Goal: Browse casually

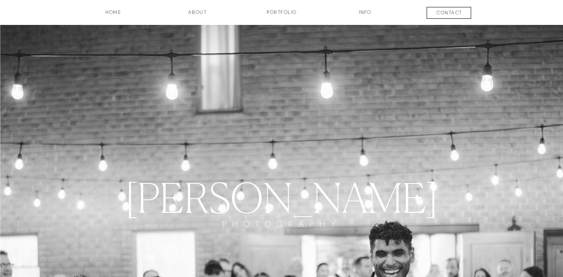
click at [273, 11] on h3 "Portfolio" at bounding box center [282, 16] width 60 height 14
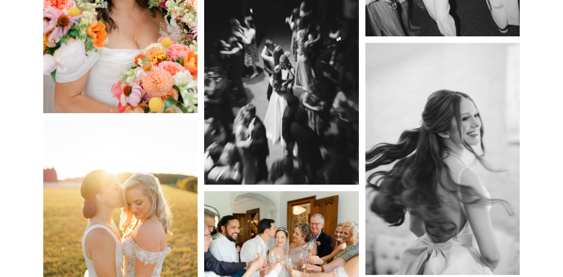
scroll to position [6397, 0]
click at [294, 124] on img at bounding box center [281, 68] width 155 height 232
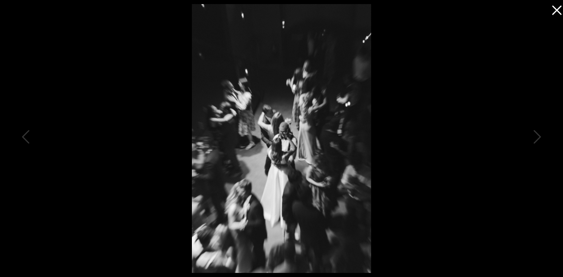
click at [553, 14] on icon at bounding box center [556, 10] width 9 height 9
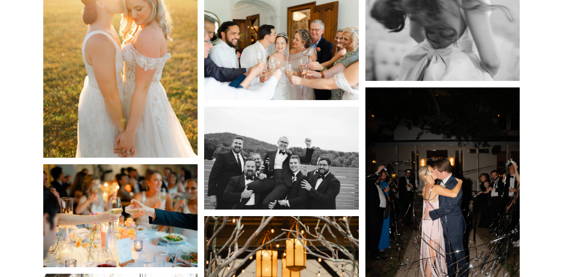
scroll to position [6591, 0]
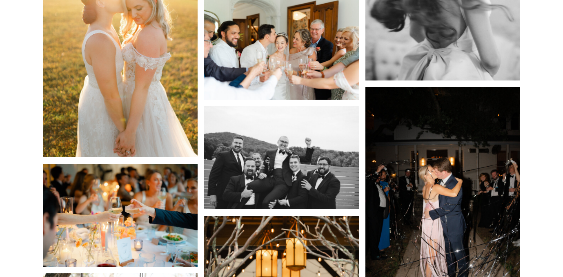
click at [295, 31] on img at bounding box center [281, 48] width 155 height 103
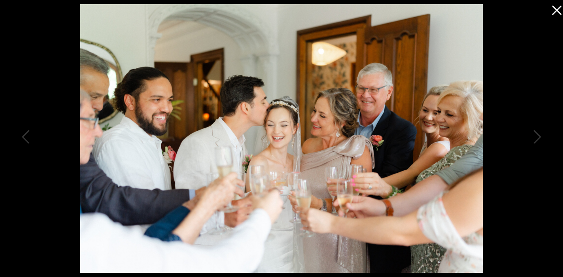
click at [554, 14] on icon at bounding box center [555, 8] width 16 height 16
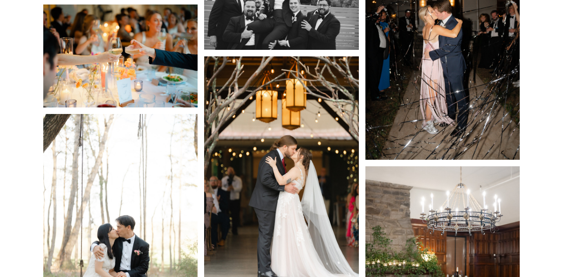
scroll to position [6751, 0]
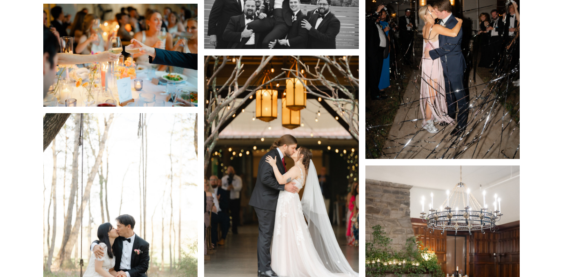
click at [152, 94] on img at bounding box center [120, 55] width 155 height 103
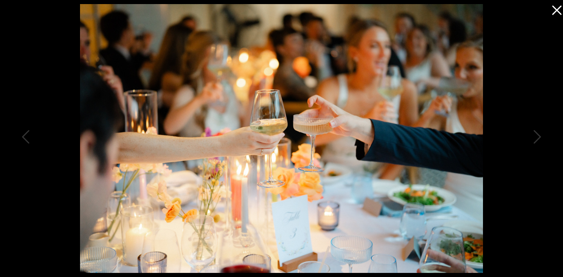
click at [557, 14] on icon at bounding box center [555, 8] width 16 height 16
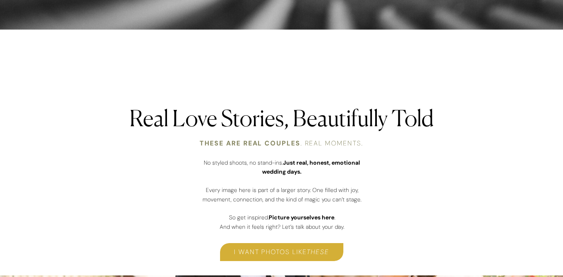
scroll to position [0, 0]
